Goal: Information Seeking & Learning: Learn about a topic

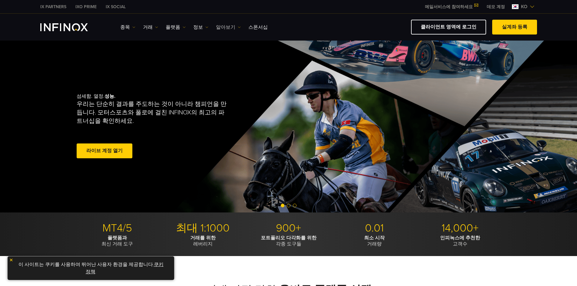
click at [226, 25] on link "알아보기" at bounding box center [228, 27] width 25 height 7
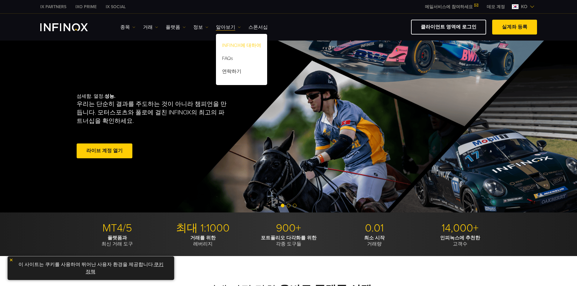
click at [233, 41] on link "INFINOX에 대하여" at bounding box center [241, 46] width 51 height 13
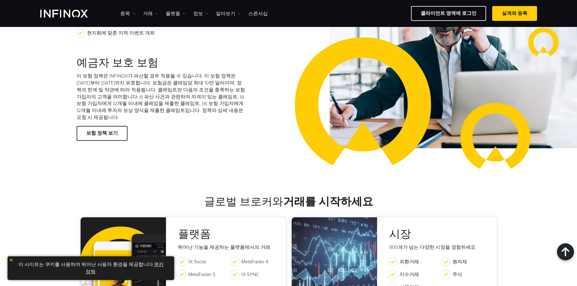
scroll to position [879, 0]
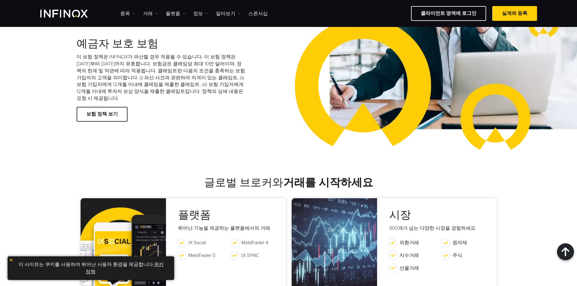
click at [12, 259] on img at bounding box center [11, 260] width 4 height 4
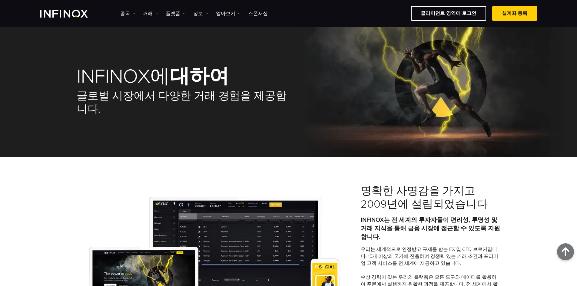
scroll to position [0, 0]
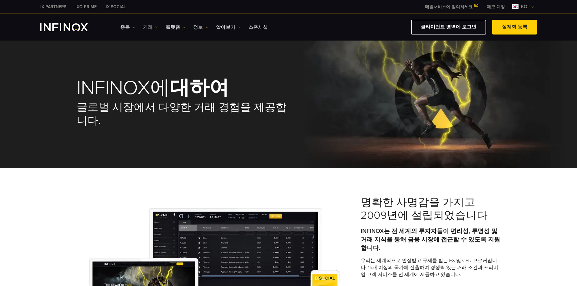
click at [197, 26] on link "정보" at bounding box center [200, 27] width 15 height 7
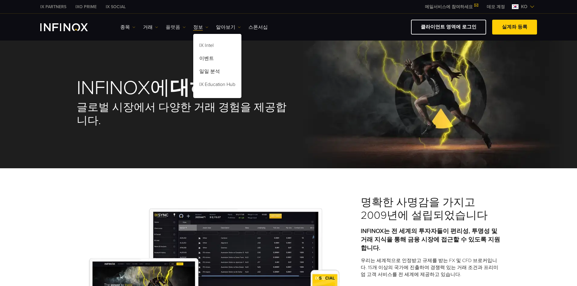
click at [176, 26] on link "플랫폼" at bounding box center [176, 27] width 20 height 7
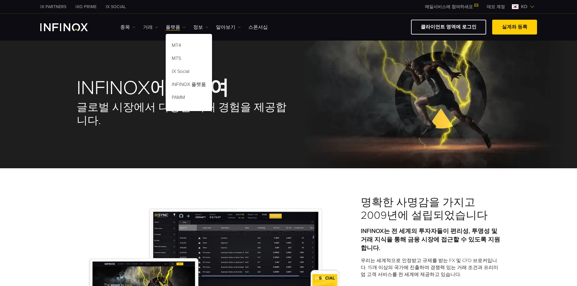
click at [149, 27] on link "거래" at bounding box center [150, 27] width 15 height 7
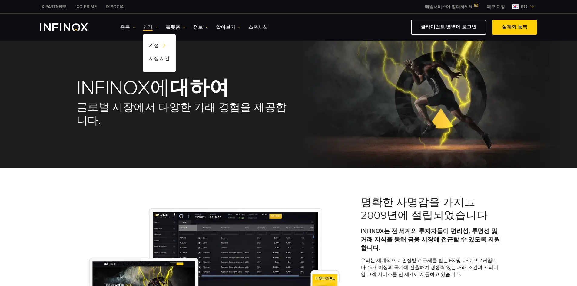
click at [129, 26] on link "종목" at bounding box center [127, 27] width 15 height 7
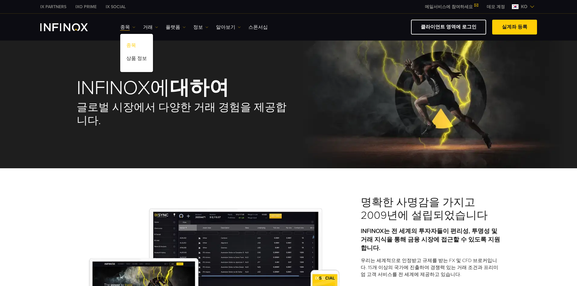
click at [138, 43] on link "종목" at bounding box center [136, 46] width 33 height 13
